Goal: Transaction & Acquisition: Download file/media

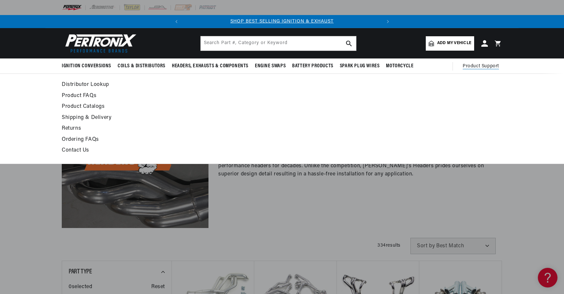
click at [91, 105] on link "Product Catalogs" at bounding box center [222, 106] width 321 height 9
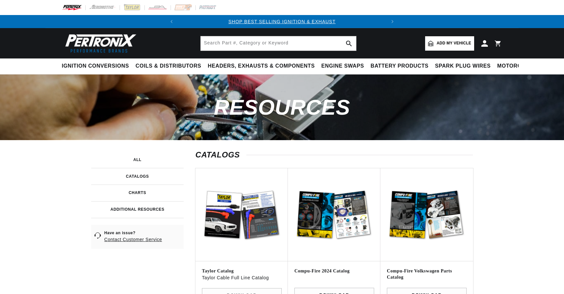
click at [157, 180] on link at bounding box center [137, 176] width 92 height 17
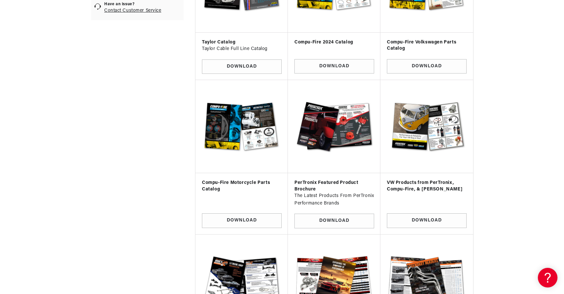
scroll to position [359, 0]
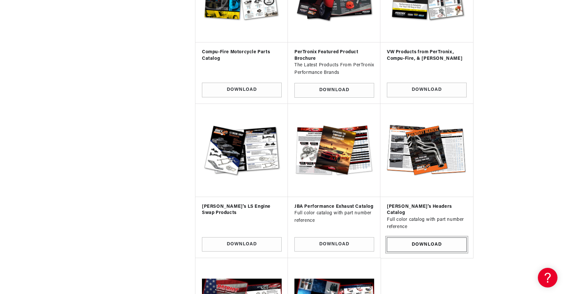
click at [429, 240] on link "Download" at bounding box center [427, 245] width 80 height 15
